Goal: Find specific page/section: Find specific page/section

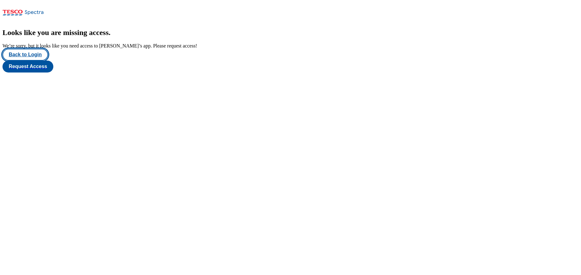
click at [46, 61] on button "Back to Login" at bounding box center [25, 55] width 46 height 12
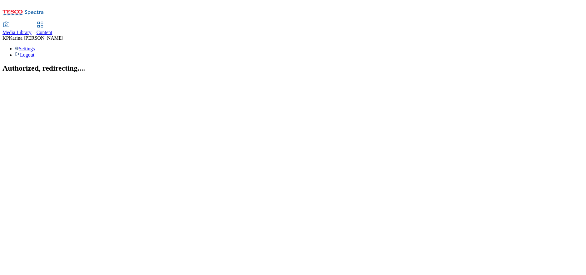
click at [32, 30] on span "Media Library" at bounding box center [16, 32] width 29 height 5
select select "flare-ghs"
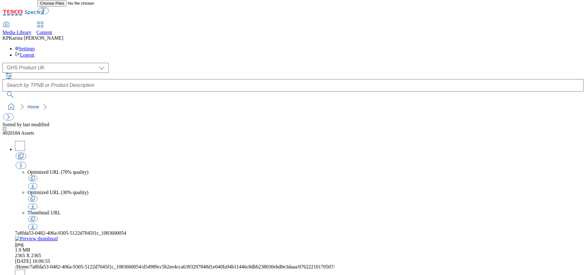
click at [43, 104] on icon "breadcrumb" at bounding box center [45, 107] width 4 height 6
click at [12, 113] on button "button" at bounding box center [8, 116] width 10 height 7
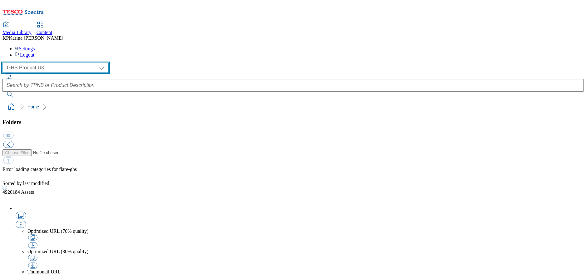
click at [55, 63] on select "GHS Marketing UK GHS Product [GEOGRAPHIC_DATA]" at bounding box center [55, 68] width 106 height 10
select select "flare-ghs-mktg"
click at [4, 63] on select "GHS Marketing UK GHS Product [GEOGRAPHIC_DATA]" at bounding box center [55, 68] width 106 height 10
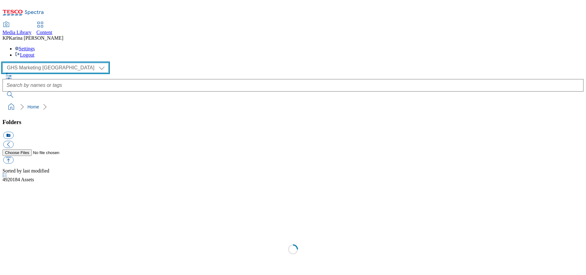
scroll to position [0, 0]
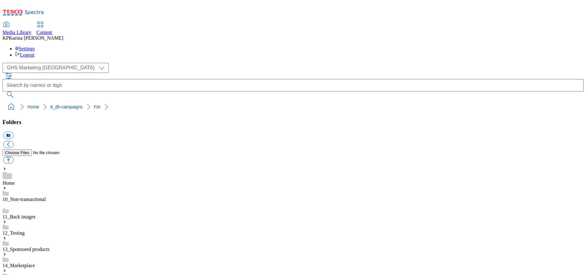
scroll to position [1, 0]
